Goal: Find specific page/section: Find specific page/section

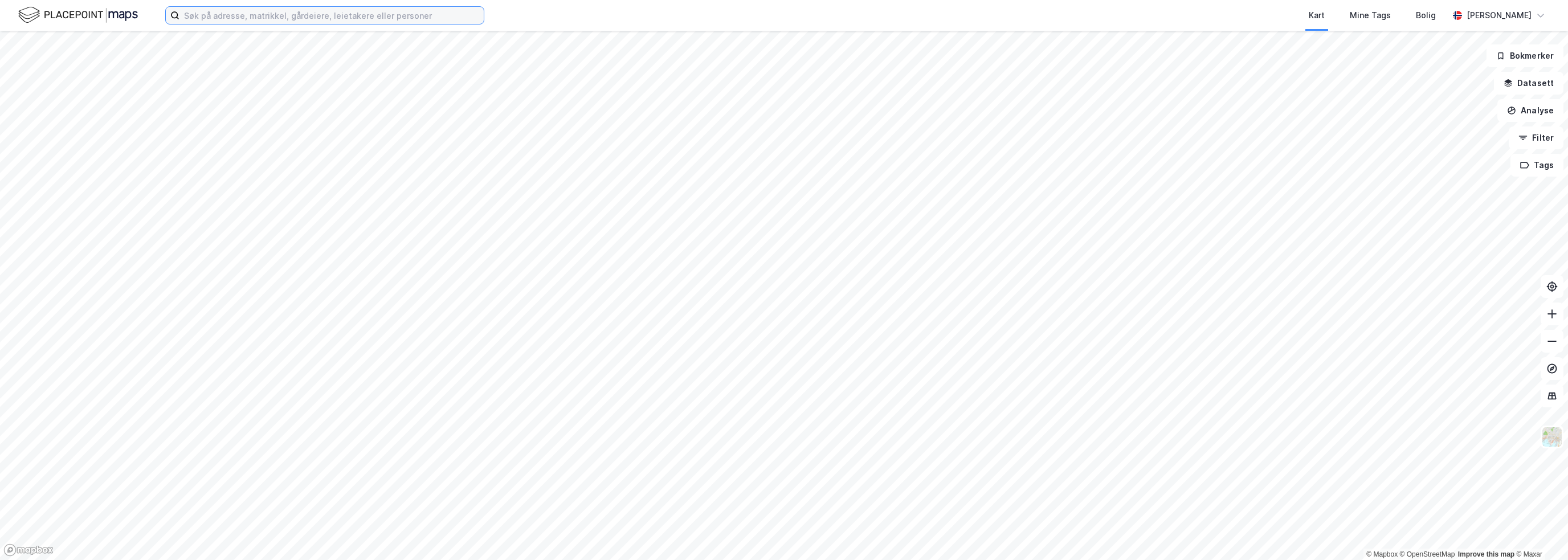
click at [443, 10] on input at bounding box center [332, 15] width 304 height 17
paste input "[STREET_ADDRESS]"
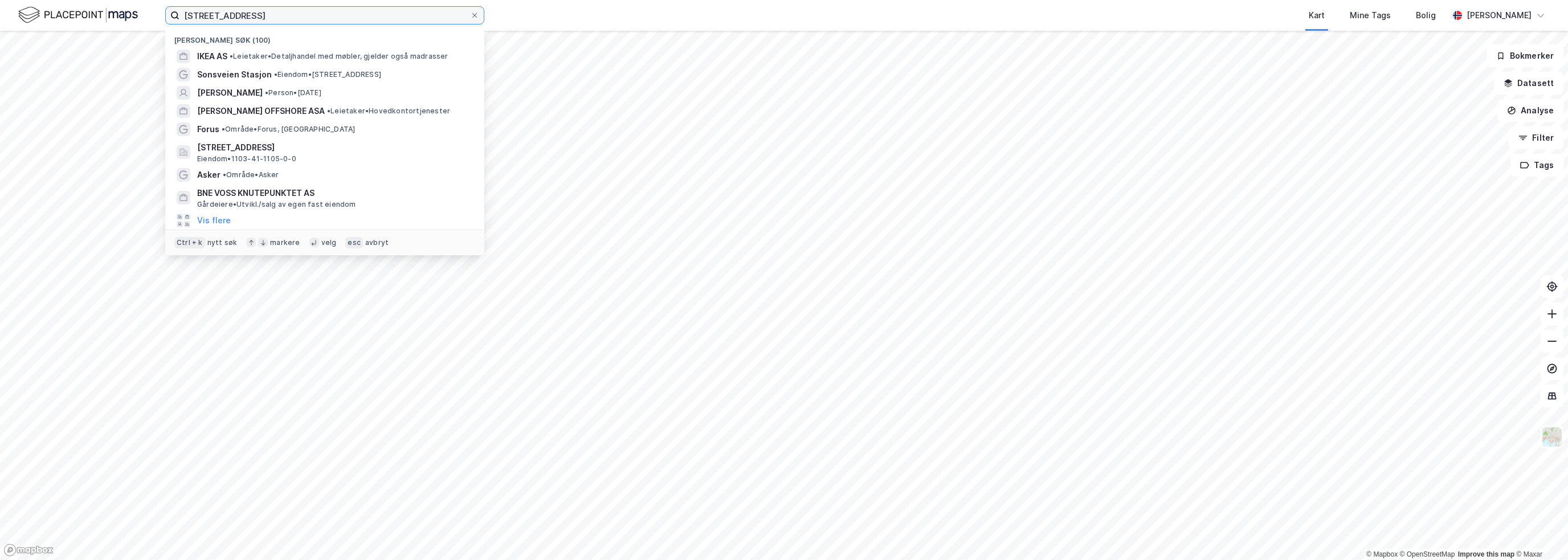
type input "[STREET_ADDRESS]"
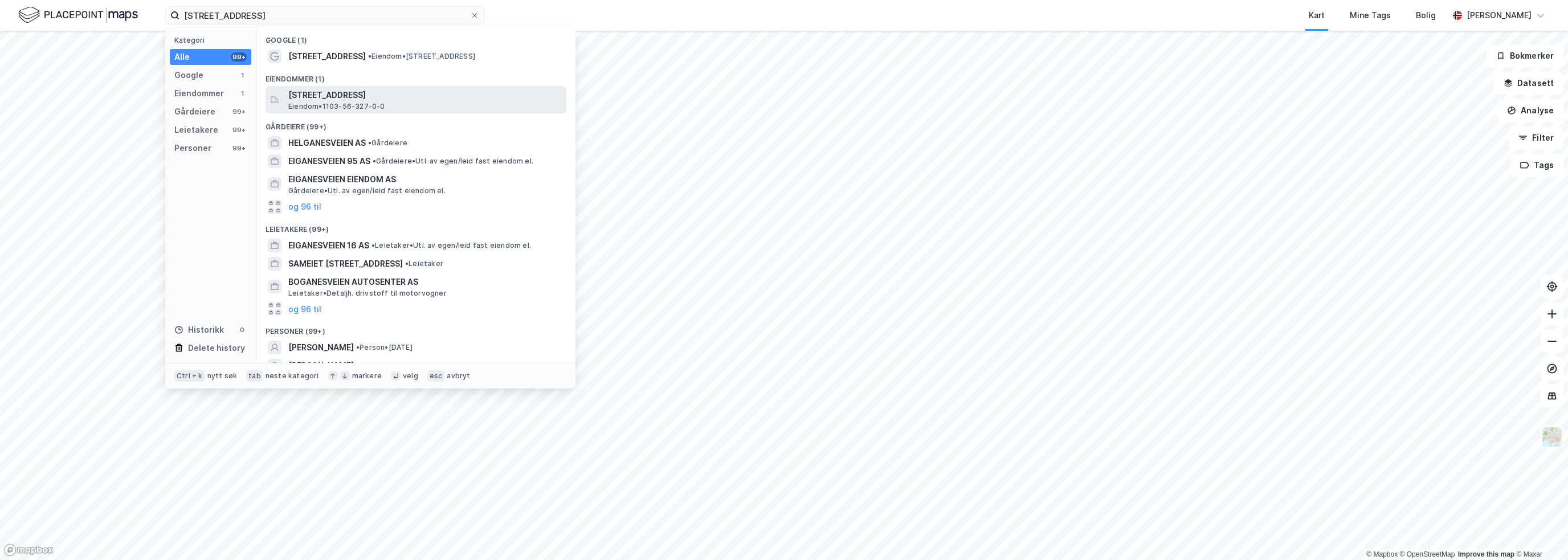
click at [408, 91] on span "[STREET_ADDRESS]" at bounding box center [425, 95] width 273 height 14
